Goal: Task Accomplishment & Management: Use online tool/utility

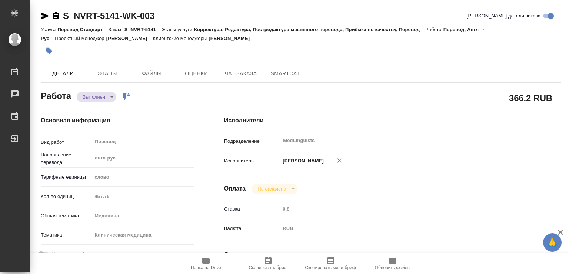
type textarea "x"
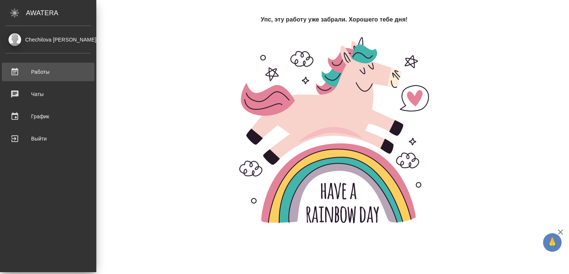
click at [39, 70] on div "Работы" at bounding box center [48, 71] width 85 height 11
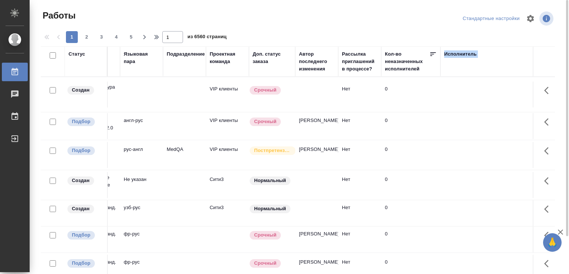
scroll to position [0, 261]
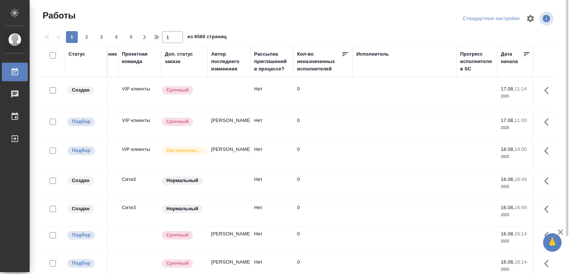
drag, startPoint x: 521, startPoint y: 61, endPoint x: 563, endPoint y: 60, distance: 42.3
click at [563, 60] on tr "Статус Код Клиент Вид работ Вид услуги Языковая пара Подразделение Проектная ко…" at bounding box center [531, 61] width 1476 height 30
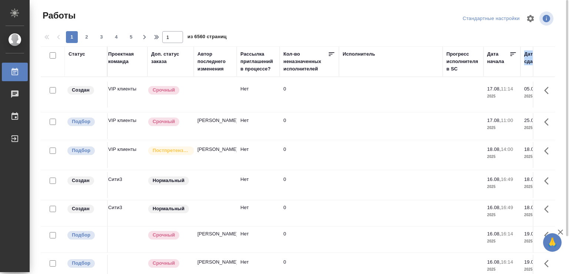
click at [410, 57] on div "Исполнитель" at bounding box center [391, 53] width 96 height 7
click at [358, 52] on div "Исполнитель" at bounding box center [359, 53] width 33 height 7
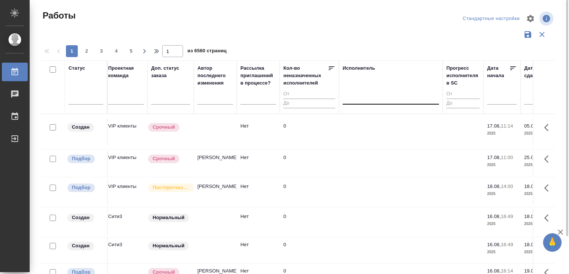
click at [376, 99] on div at bounding box center [391, 97] width 96 height 11
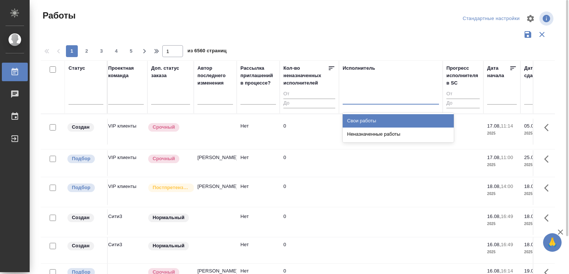
click at [362, 122] on div "Свои работы" at bounding box center [398, 120] width 111 height 13
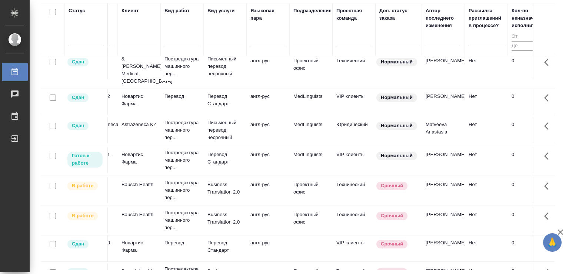
scroll to position [39, 0]
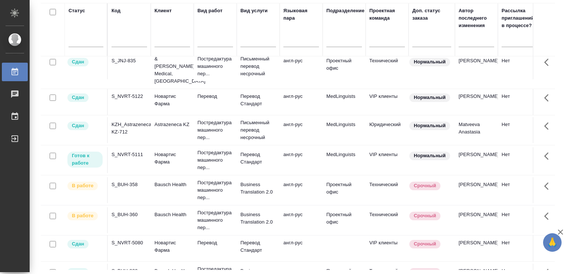
drag, startPoint x: 122, startPoint y: 23, endPoint x: 28, endPoint y: 30, distance: 94.0
click at [41, 30] on div "Статус Код Клиент Вид работ Вид услуги Языковая пара Подразделение Проектная ко…" at bounding box center [298, 136] width 514 height 267
click at [165, 181] on p "Bausch Health" at bounding box center [173, 184] width 36 height 7
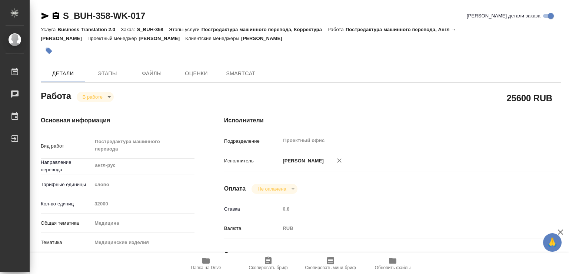
type textarea "x"
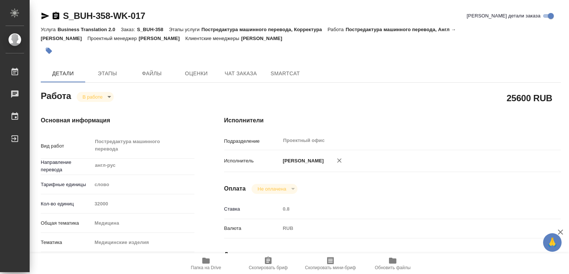
type textarea "x"
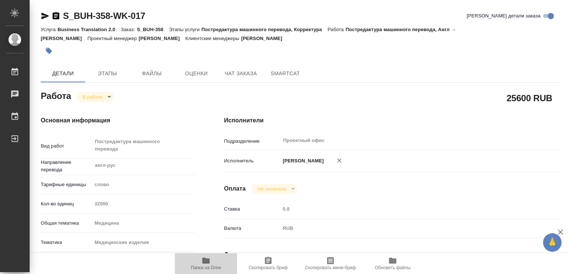
click at [205, 259] on icon "button" at bounding box center [205, 261] width 7 height 6
